Goal: Navigation & Orientation: Find specific page/section

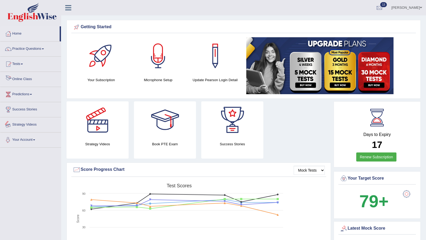
click at [17, 32] on link "Home" at bounding box center [29, 32] width 59 height 13
